Goal: Navigation & Orientation: Find specific page/section

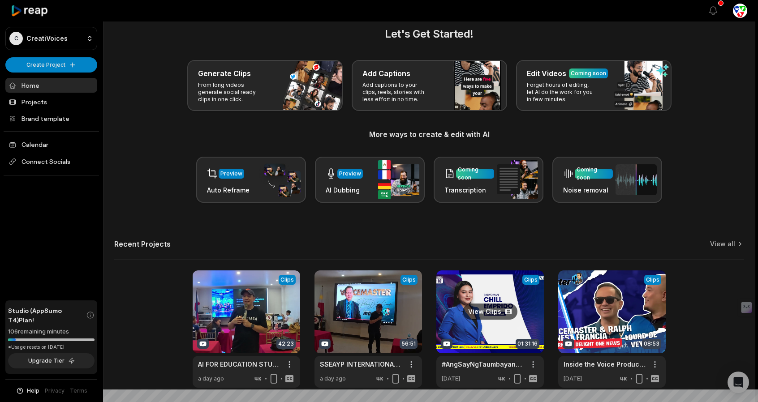
scroll to position [44, 0]
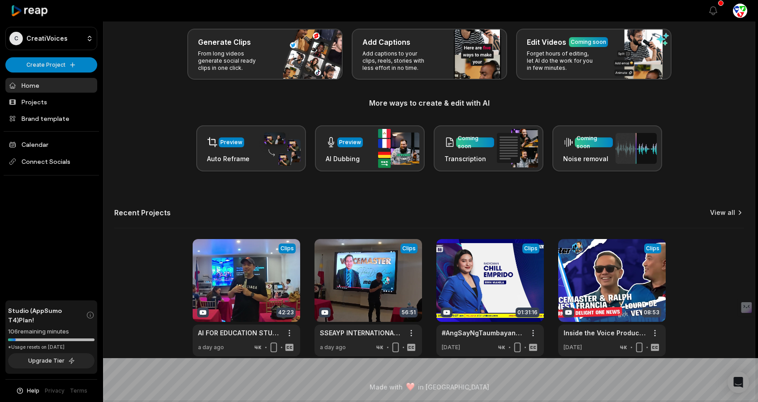
click at [725, 214] on link "View all" at bounding box center [722, 212] width 25 height 9
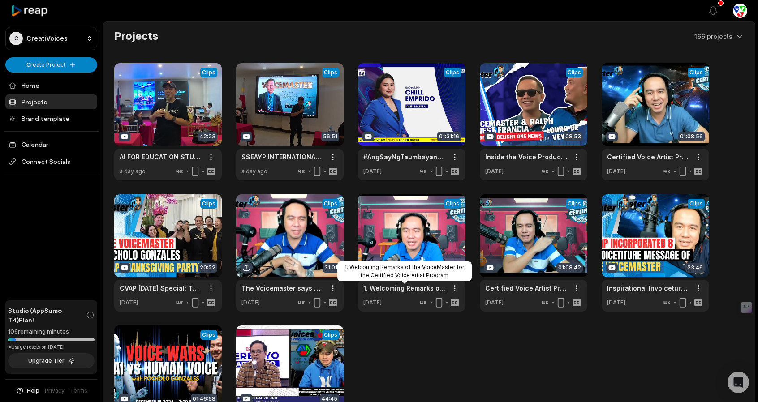
scroll to position [120, 0]
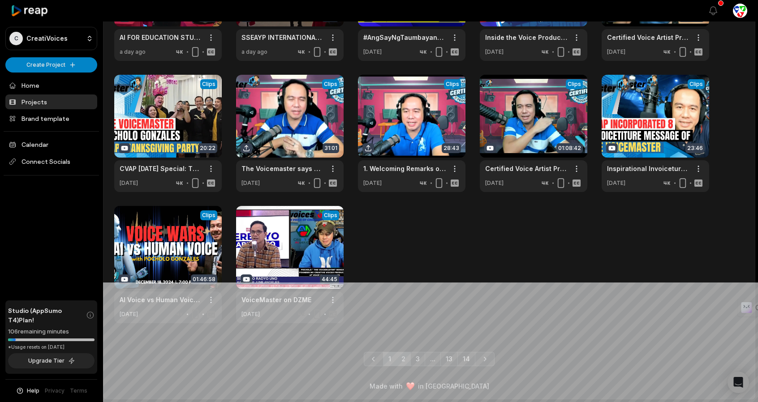
click at [408, 355] on link "2" at bounding box center [403, 359] width 15 height 14
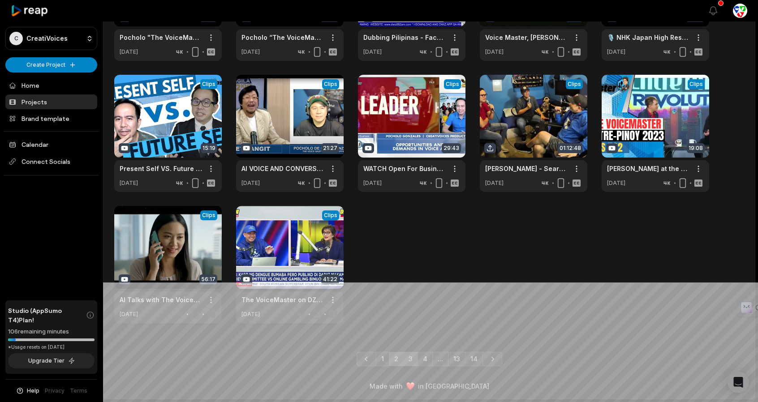
drag, startPoint x: 382, startPoint y: 356, endPoint x: 411, endPoint y: 362, distance: 29.6
click at [383, 356] on link "1" at bounding box center [382, 359] width 13 height 14
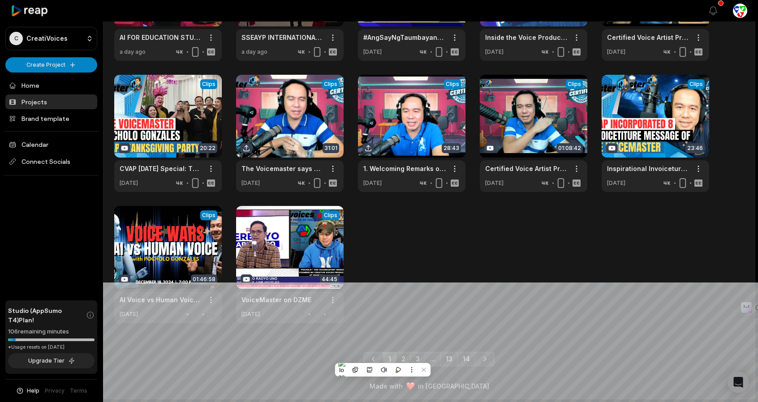
drag, startPoint x: 406, startPoint y: 360, endPoint x: 415, endPoint y: 350, distance: 13.7
click at [406, 360] on link "2" at bounding box center [403, 359] width 15 height 14
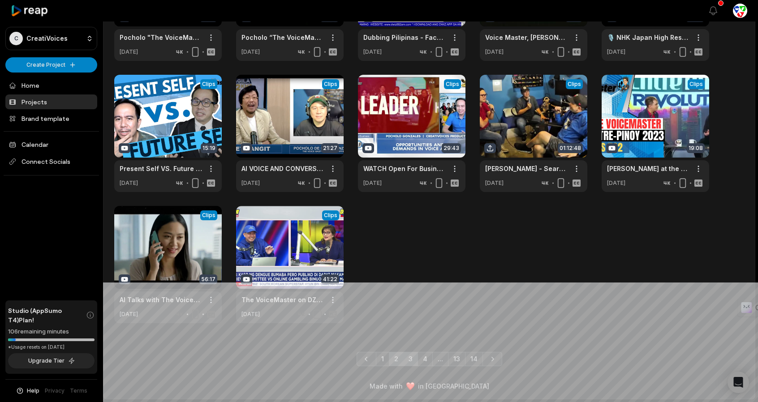
click at [410, 360] on link "3" at bounding box center [410, 359] width 15 height 14
